Goal: Task Accomplishment & Management: Complete application form

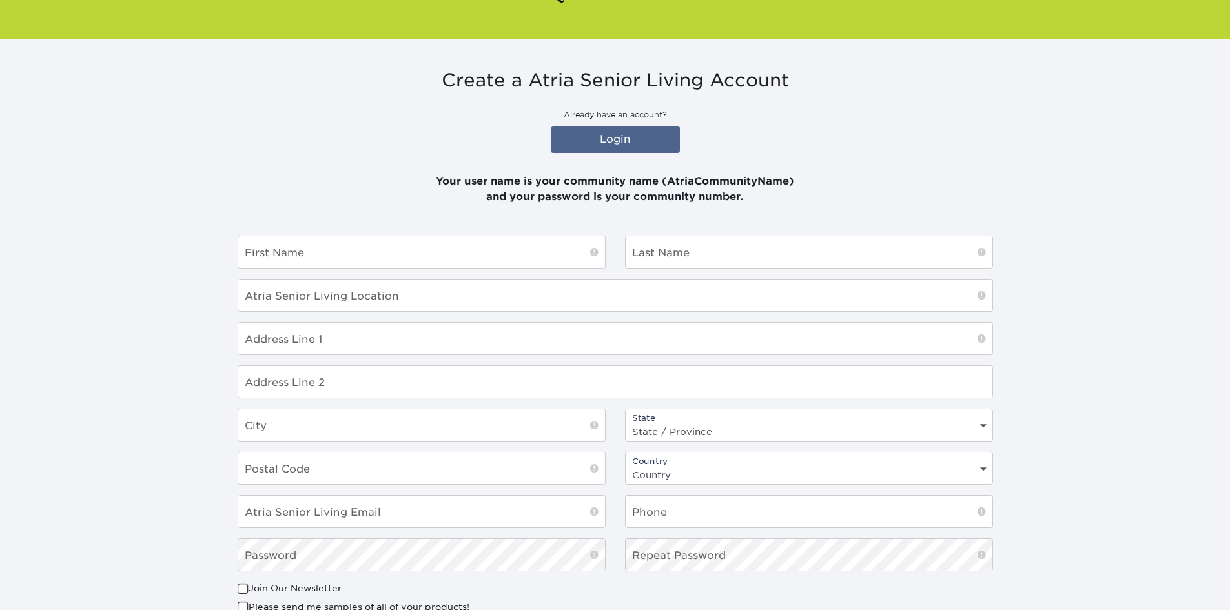
scroll to position [129, 0]
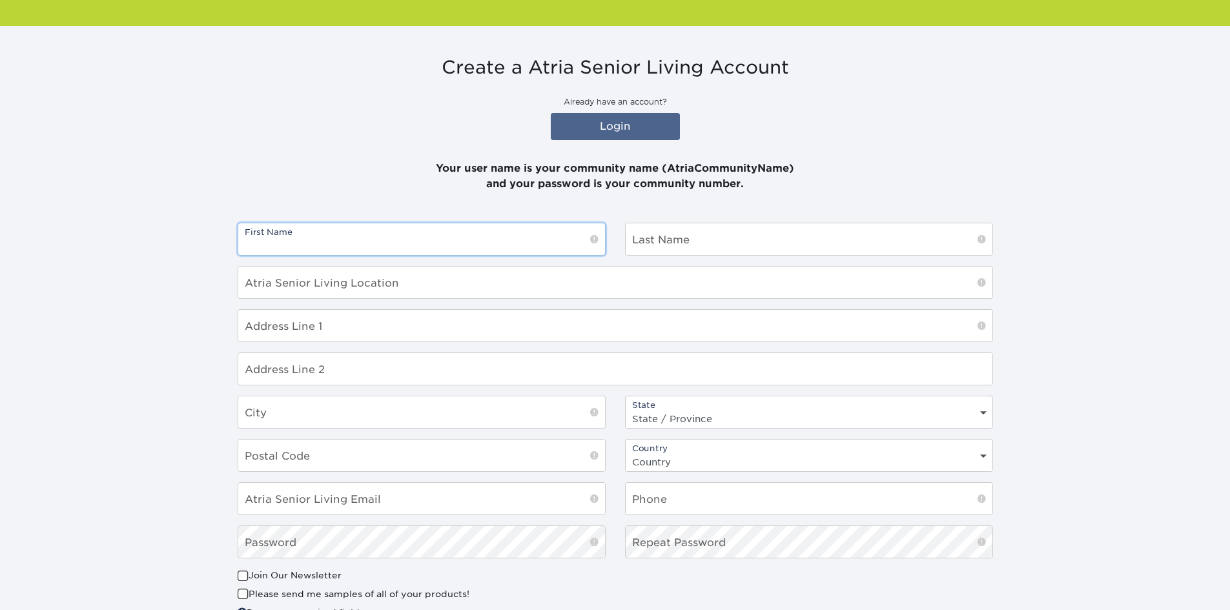
click at [353, 232] on input "text" at bounding box center [421, 239] width 367 height 32
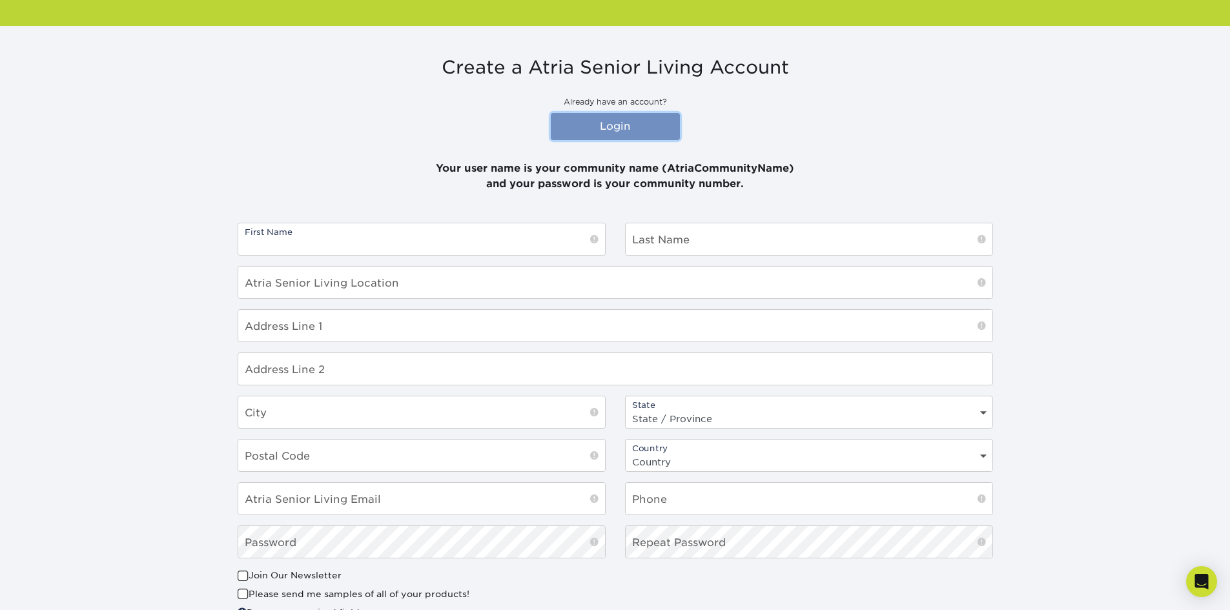
click at [659, 128] on link "Login" at bounding box center [615, 126] width 129 height 27
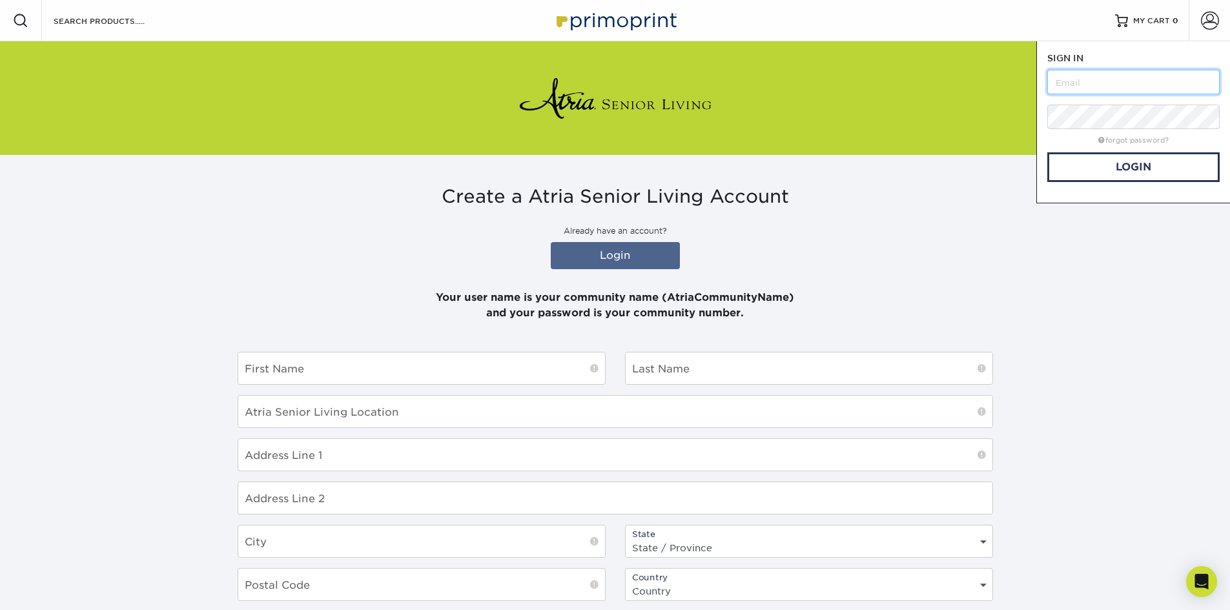
click at [1123, 92] on input "text" at bounding box center [1133, 82] width 172 height 25
type input "[PERSON_NAME][EMAIL_ADDRESS][PERSON_NAME][DOMAIN_NAME]"
click at [1125, 163] on link "Login" at bounding box center [1133, 167] width 172 height 30
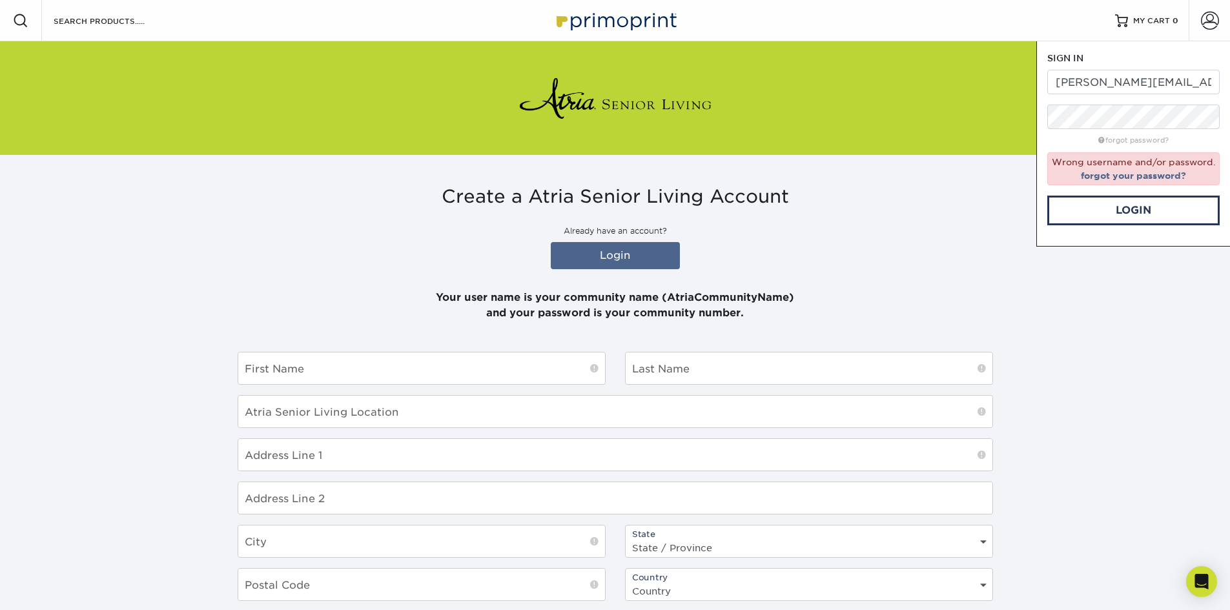
click at [1132, 134] on div "forgot password?" at bounding box center [1133, 139] width 172 height 15
click at [1127, 180] on link "forgot your password?" at bounding box center [1132, 175] width 105 height 10
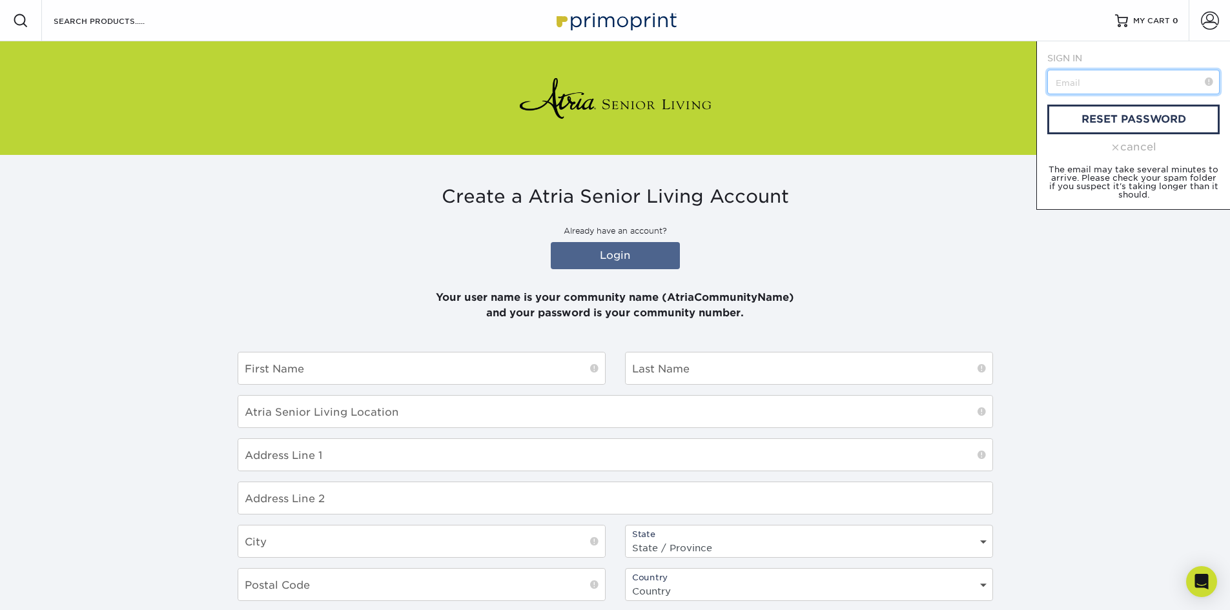
click at [1105, 88] on input "text" at bounding box center [1133, 82] width 172 height 25
click at [1111, 123] on link "reset password" at bounding box center [1133, 120] width 172 height 30
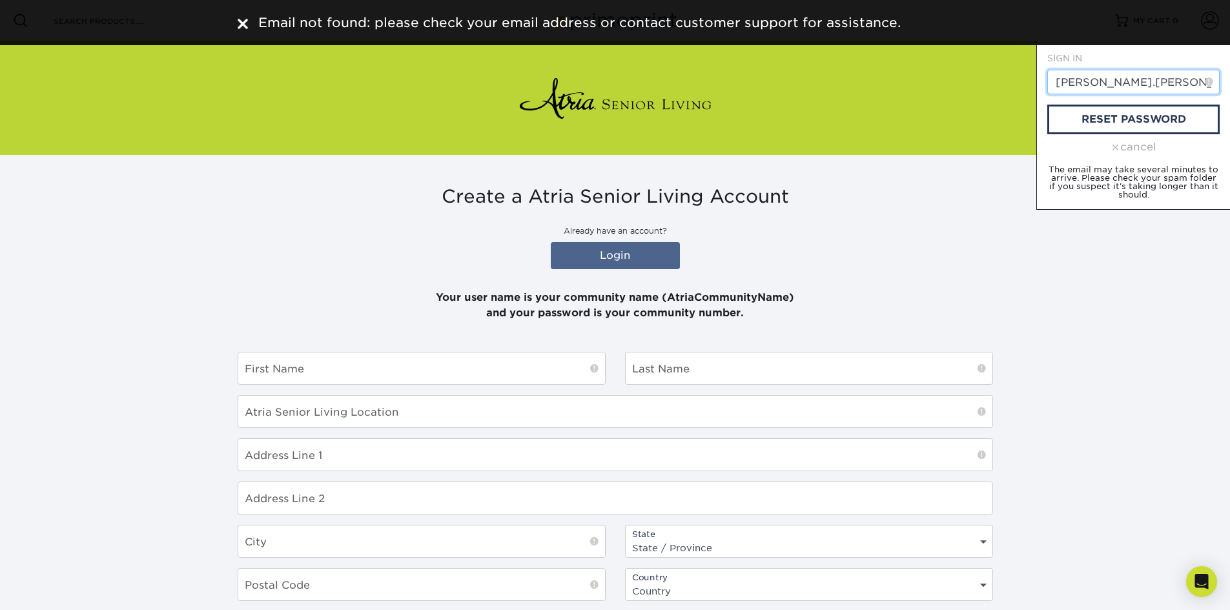
click at [1174, 79] on input "[PERSON_NAME].[PERSON_NAME]@atriaretirement..ca" at bounding box center [1133, 82] width 172 height 25
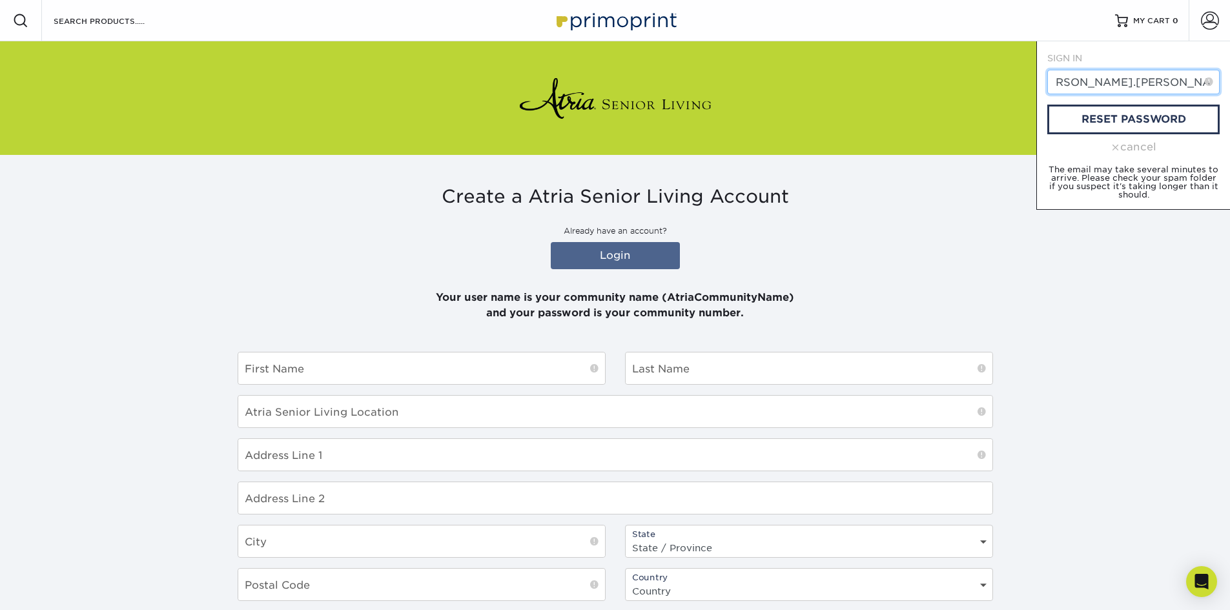
click at [1199, 79] on input "[PERSON_NAME].[PERSON_NAME]@atriaretirement..ca" at bounding box center [1133, 82] width 172 height 25
type input "[PERSON_NAME][EMAIL_ADDRESS][PERSON_NAME][DOMAIN_NAME]"
click at [1196, 110] on link "reset password" at bounding box center [1133, 120] width 172 height 30
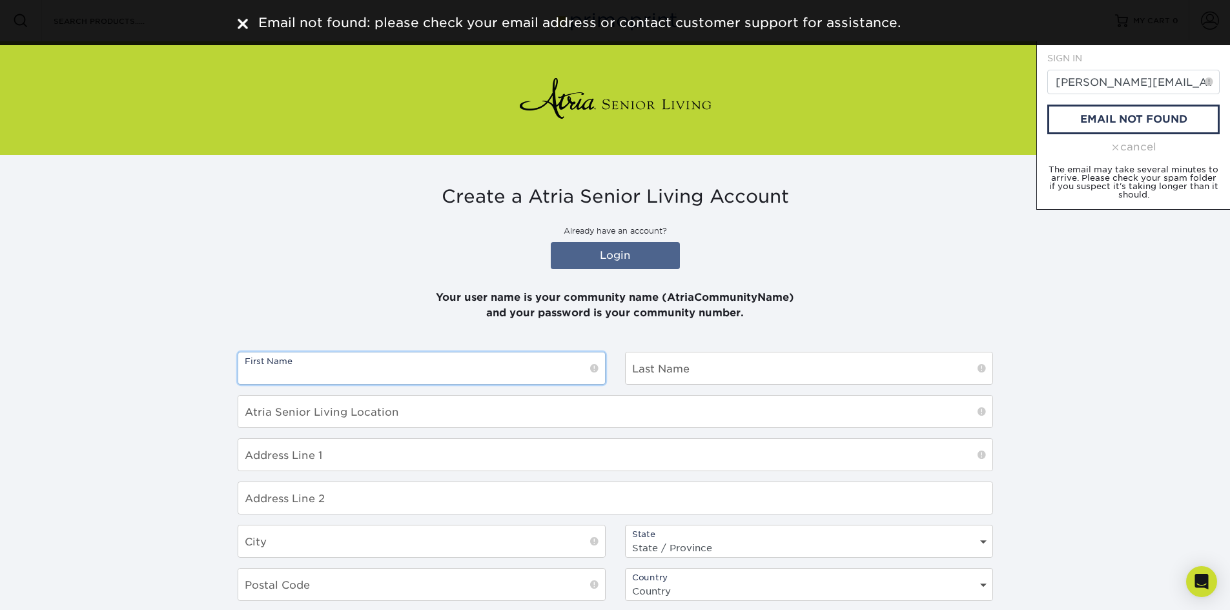
click at [423, 375] on input "text" at bounding box center [421, 368] width 367 height 32
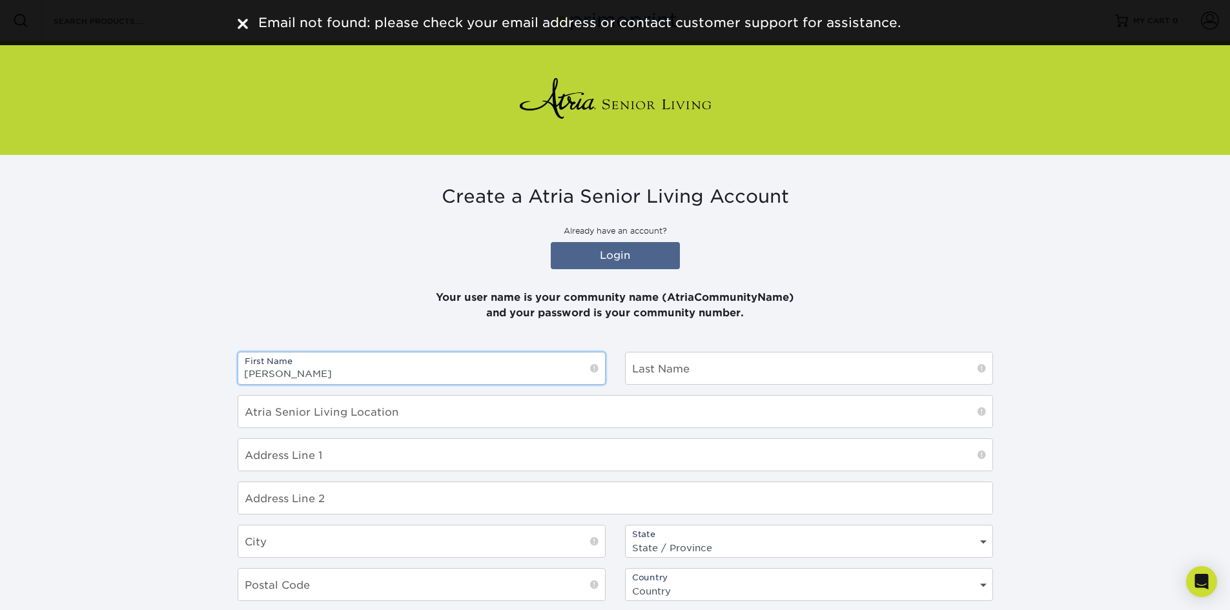
type input "[PERSON_NAME]"
type input "Baillie"
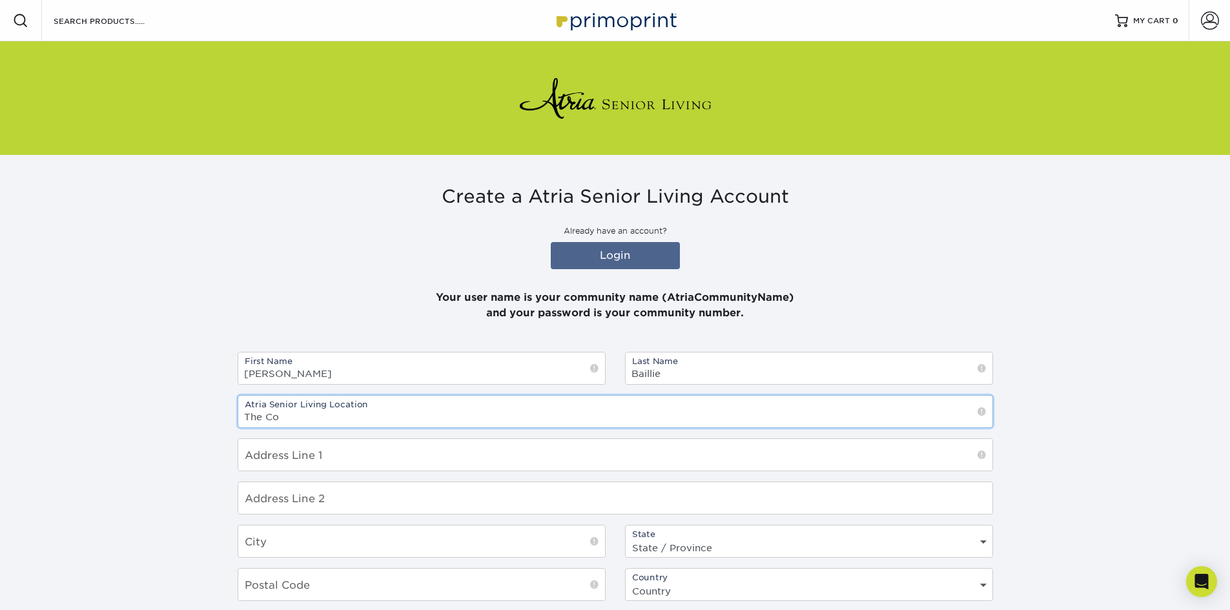
type input "The Court At Brooklin"
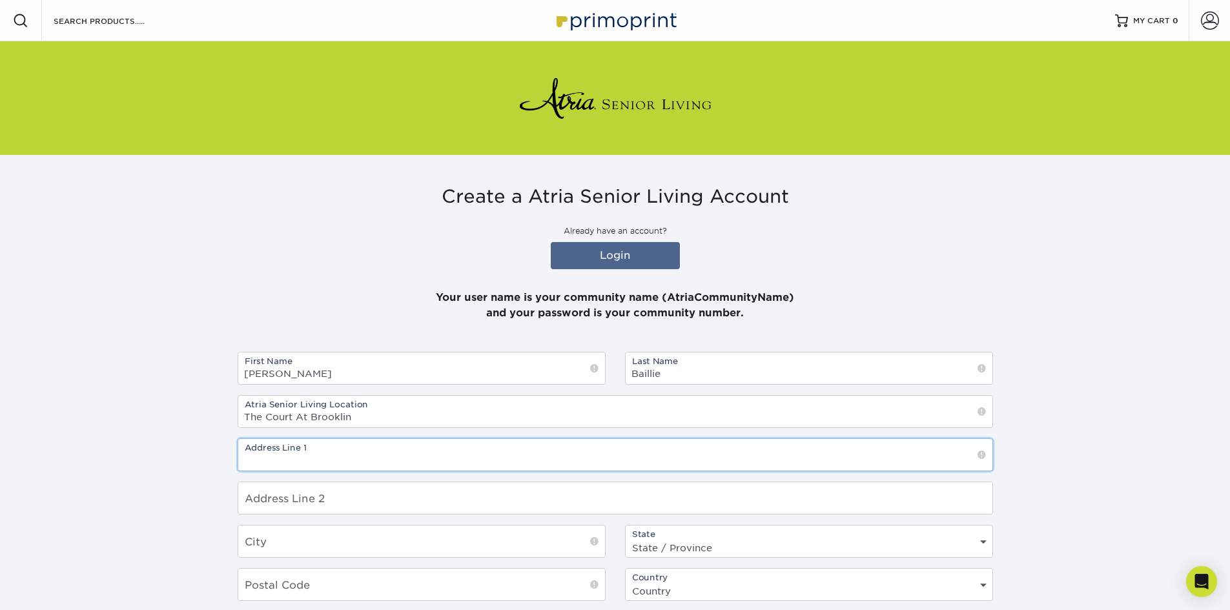
click at [345, 459] on input "text" at bounding box center [615, 455] width 754 height 32
type input "[STREET_ADDRESS][PERSON_NAME]"
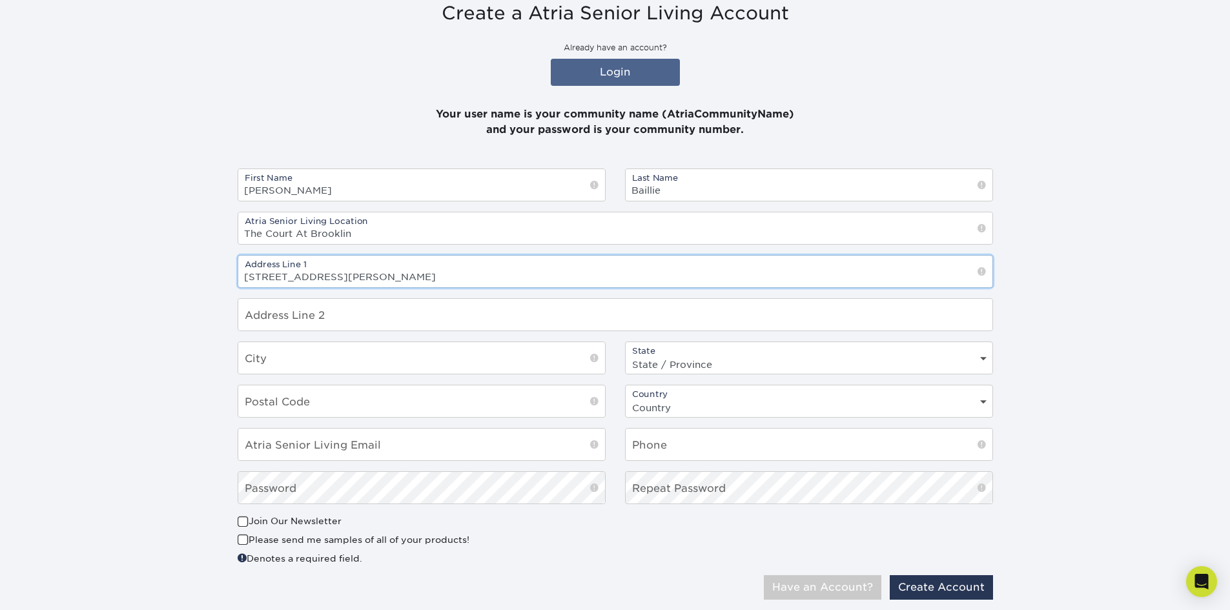
scroll to position [194, 0]
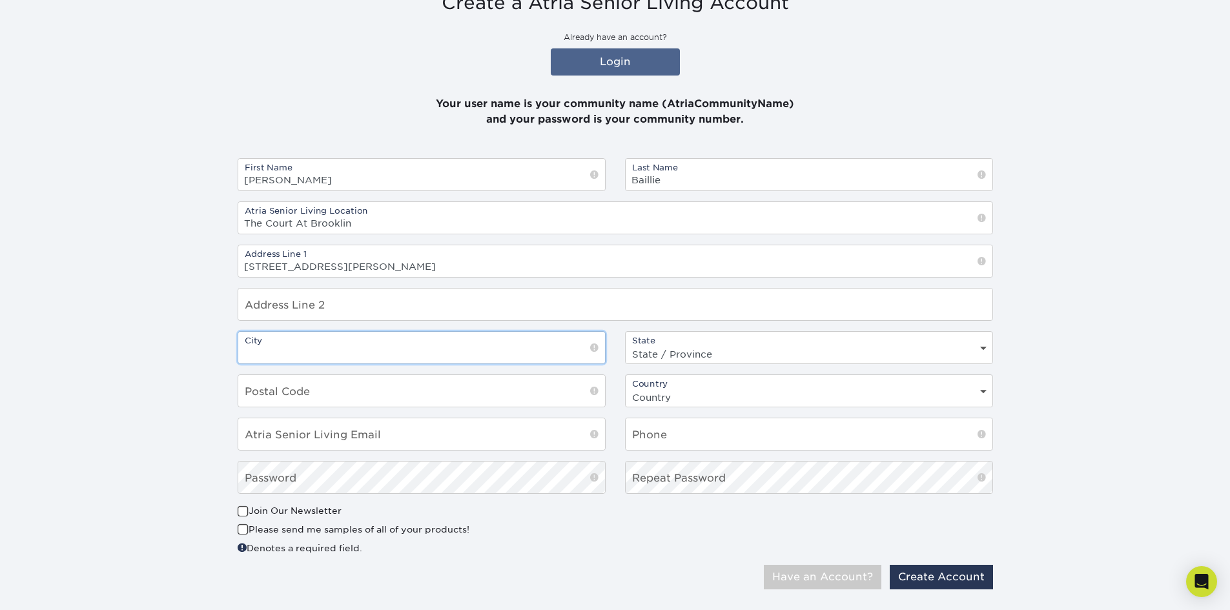
click at [296, 363] on input "text" at bounding box center [421, 348] width 367 height 32
type input "Brooklin"
click at [659, 355] on select "State / Province [US_STATE] [US_STATE] [US_STATE] [US_STATE] [US_STATE] [US_STA…" at bounding box center [808, 354] width 367 height 19
select select "ON"
click at [625, 345] on select "State / Province [US_STATE] [US_STATE] [US_STATE] [US_STATE] [US_STATE] [US_STA…" at bounding box center [808, 354] width 367 height 19
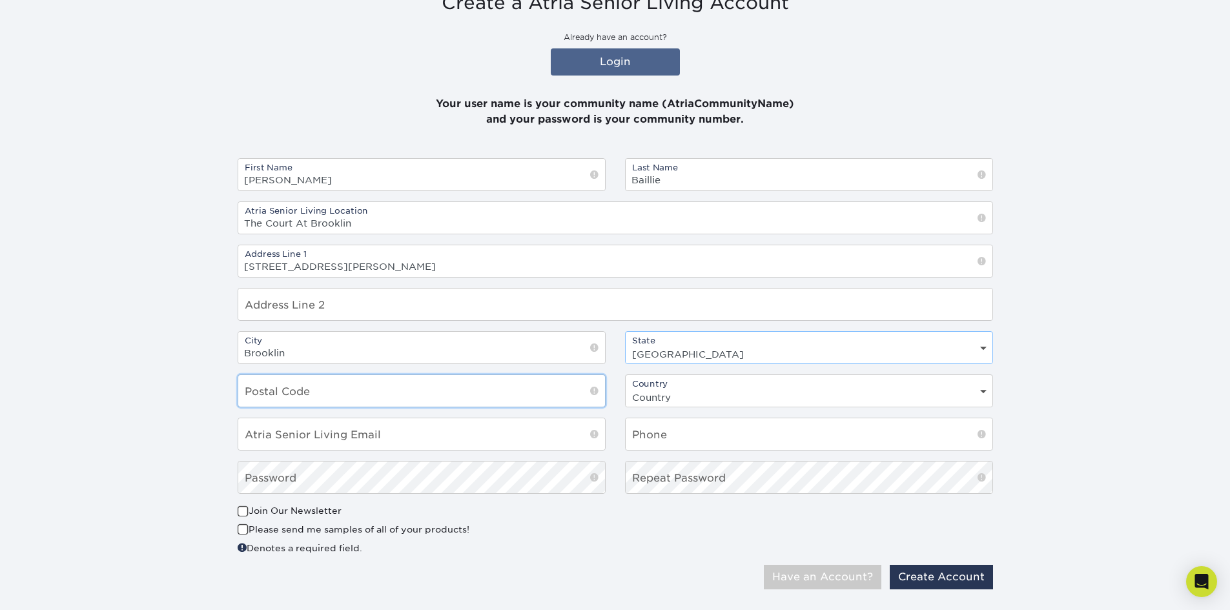
click at [388, 398] on input "text" at bounding box center [421, 391] width 367 height 32
type input "L1M 2H1"
click at [325, 426] on input "email" at bounding box center [421, 434] width 367 height 32
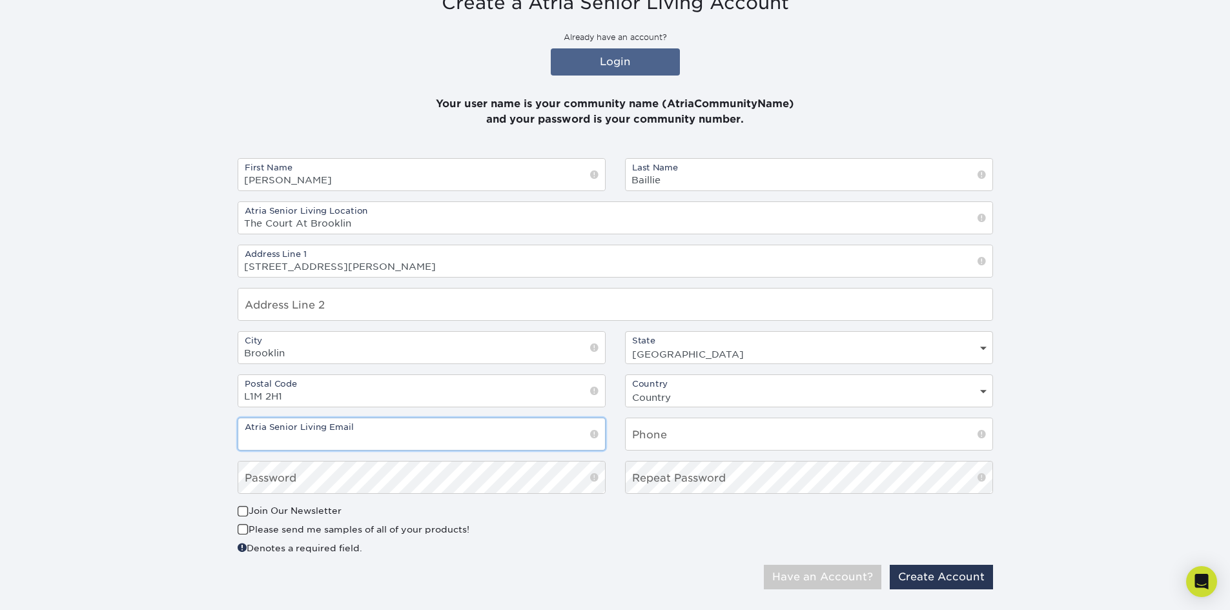
type input "[PERSON_NAME][EMAIL_ADDRESS][PERSON_NAME][DOMAIN_NAME]"
click at [702, 440] on input "text" at bounding box center [808, 434] width 367 height 32
type input "9056557718"
click at [700, 398] on select "Country [GEOGRAPHIC_DATA] [GEOGRAPHIC_DATA]" at bounding box center [808, 397] width 367 height 19
select select "CA"
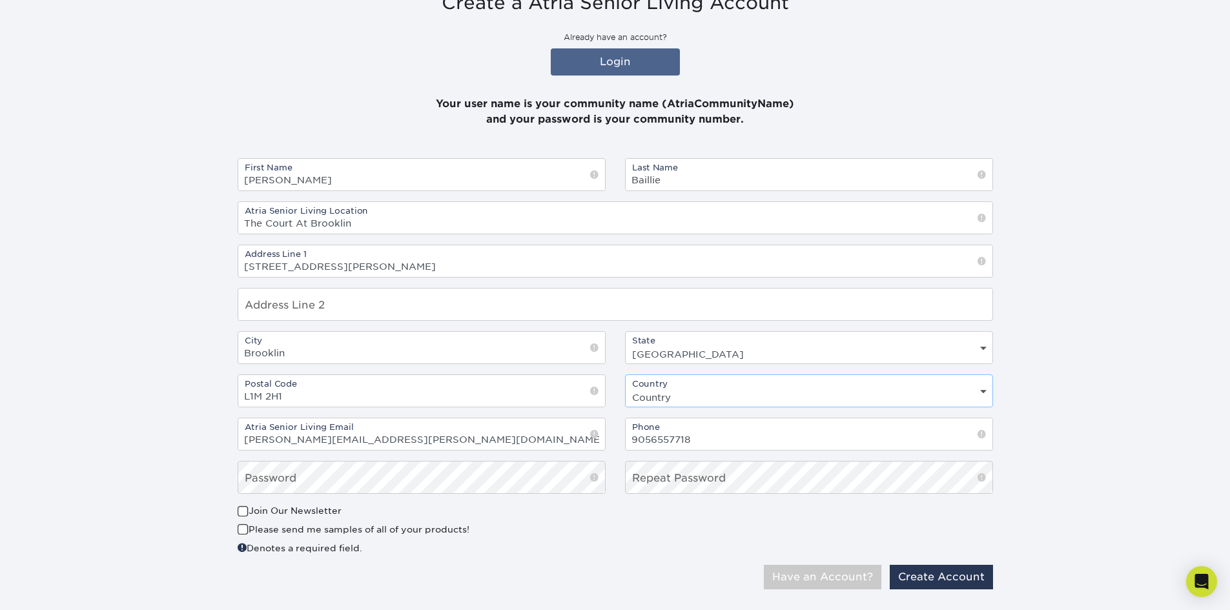
click at [625, 388] on select "Country [GEOGRAPHIC_DATA] [GEOGRAPHIC_DATA]" at bounding box center [808, 397] width 367 height 19
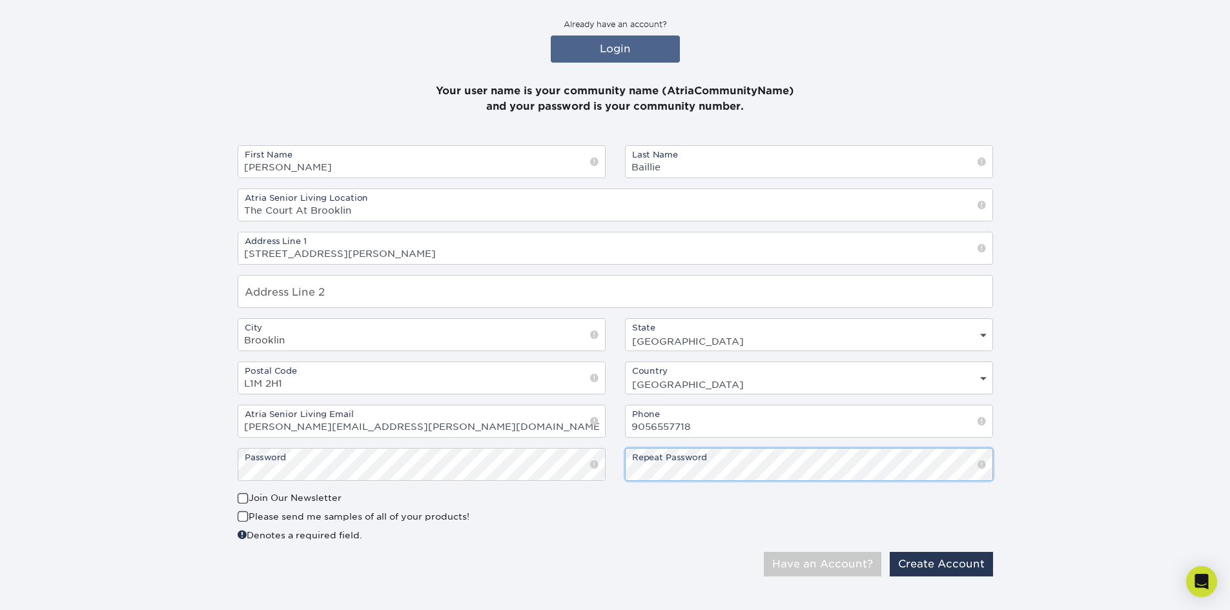
scroll to position [219, 0]
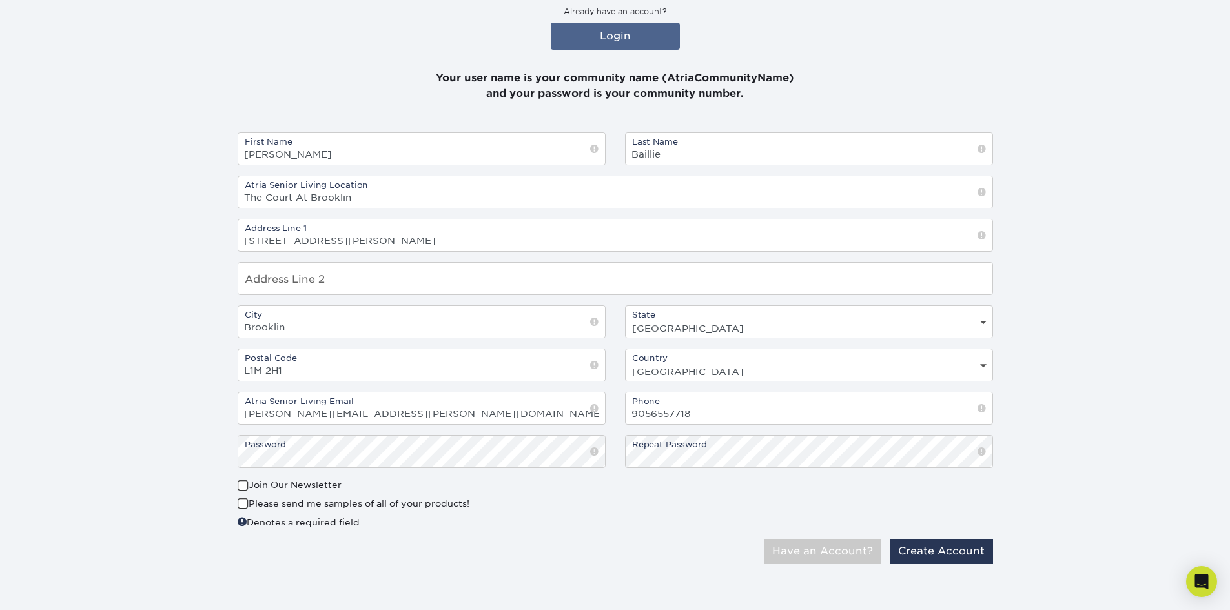
click at [243, 505] on span at bounding box center [243, 504] width 11 height 12
click at [0, 0] on input "Please send me samples of all of your products!" at bounding box center [0, 0] width 0 height 0
click at [948, 553] on button "Create Account" at bounding box center [940, 551] width 103 height 25
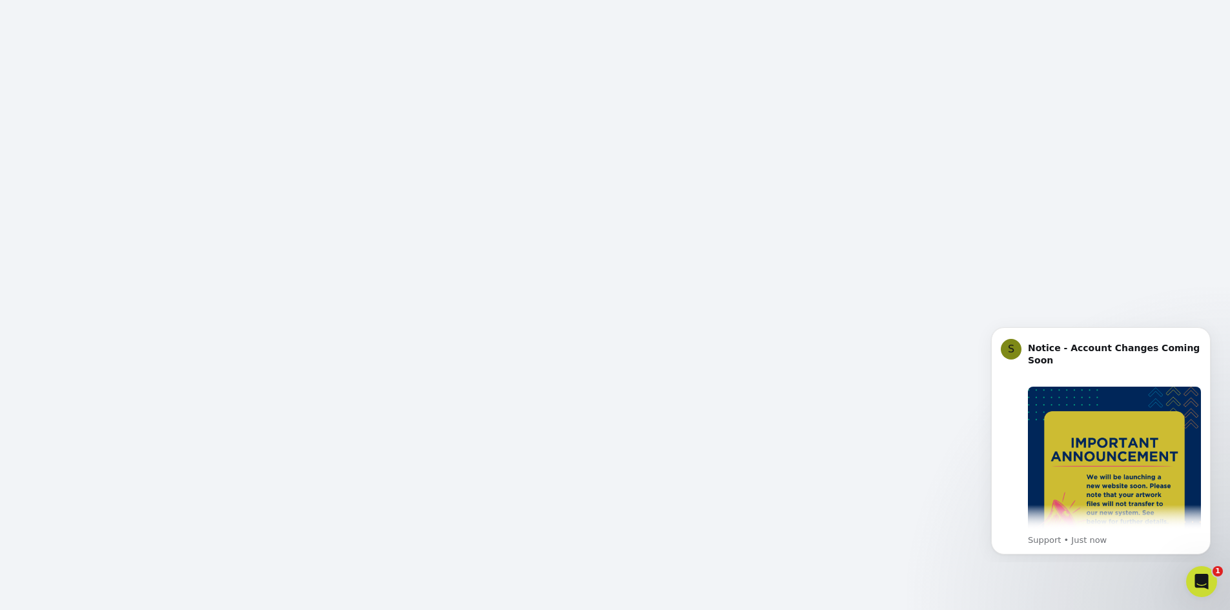
scroll to position [151, 0]
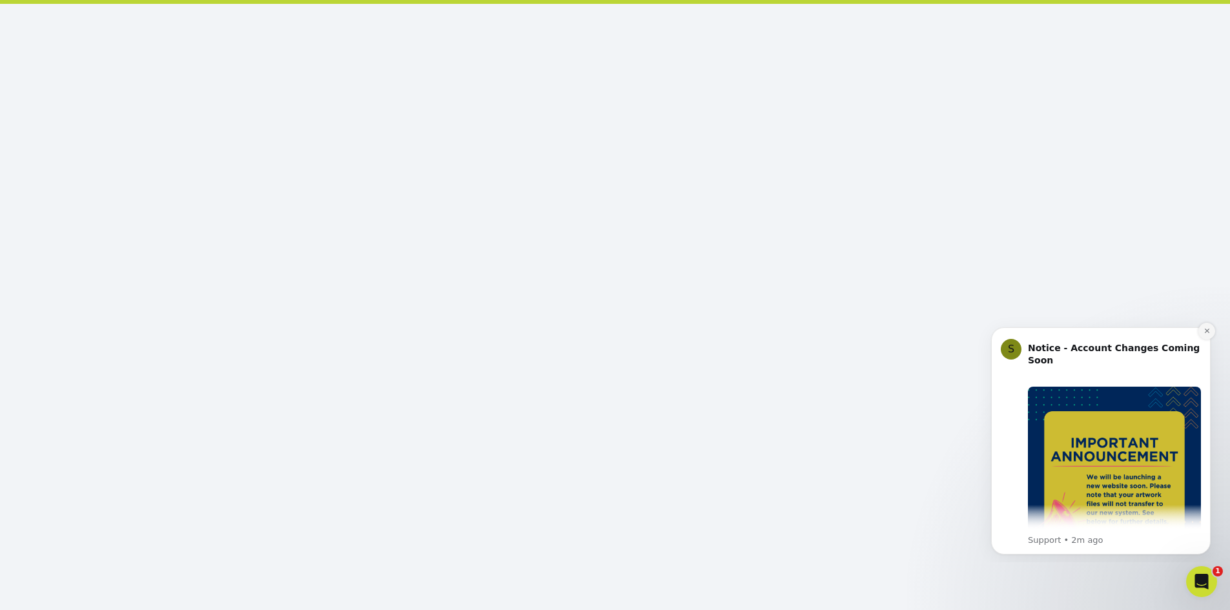
click at [1206, 329] on icon "Dismiss notification" at bounding box center [1206, 330] width 7 height 7
